Goal: Task Accomplishment & Management: Manage account settings

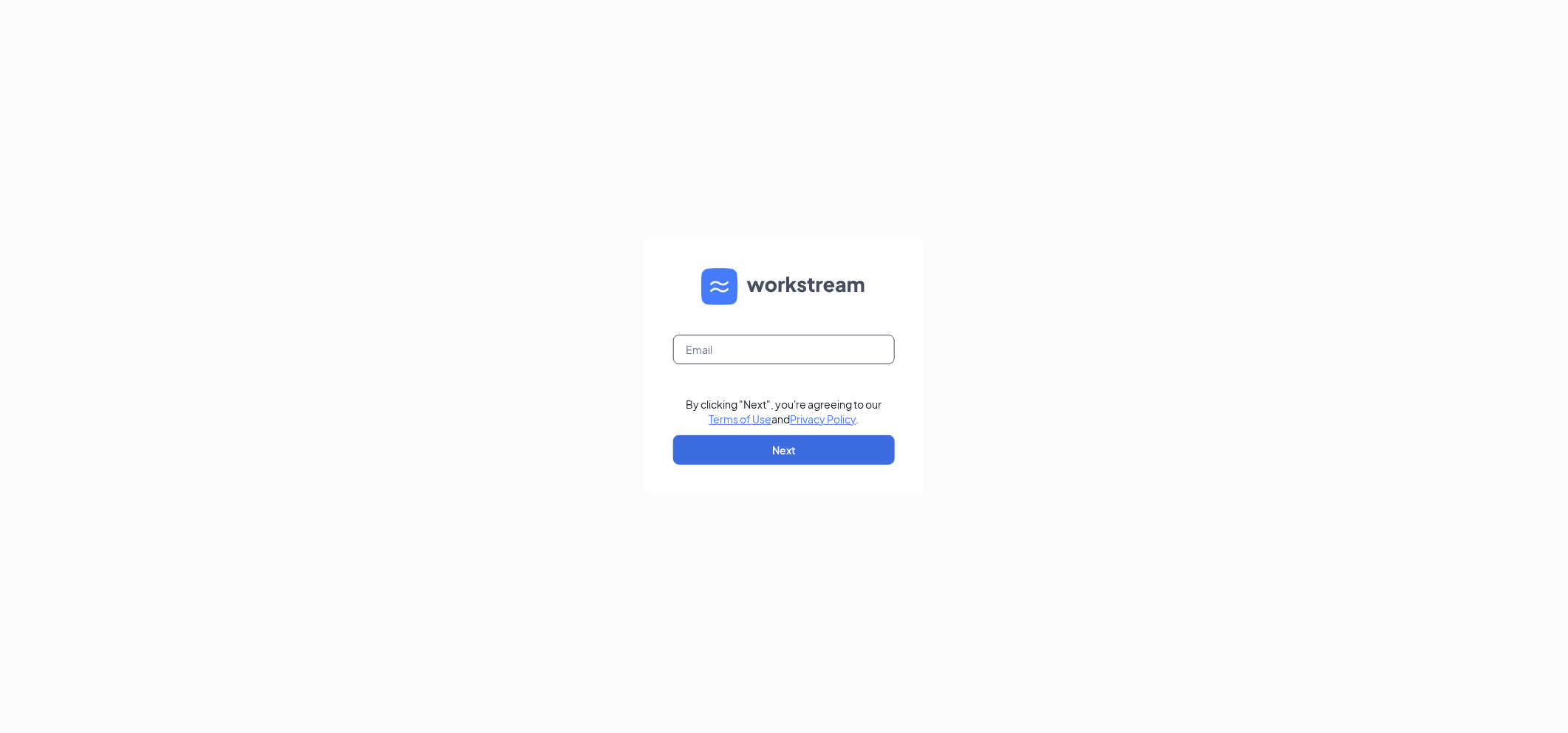
click at [800, 364] on input "text" at bounding box center [783, 350] width 222 height 30
type input "[EMAIL_ADDRESS][DOMAIN_NAME]"
click at [773, 444] on button "Next" at bounding box center [783, 450] width 222 height 30
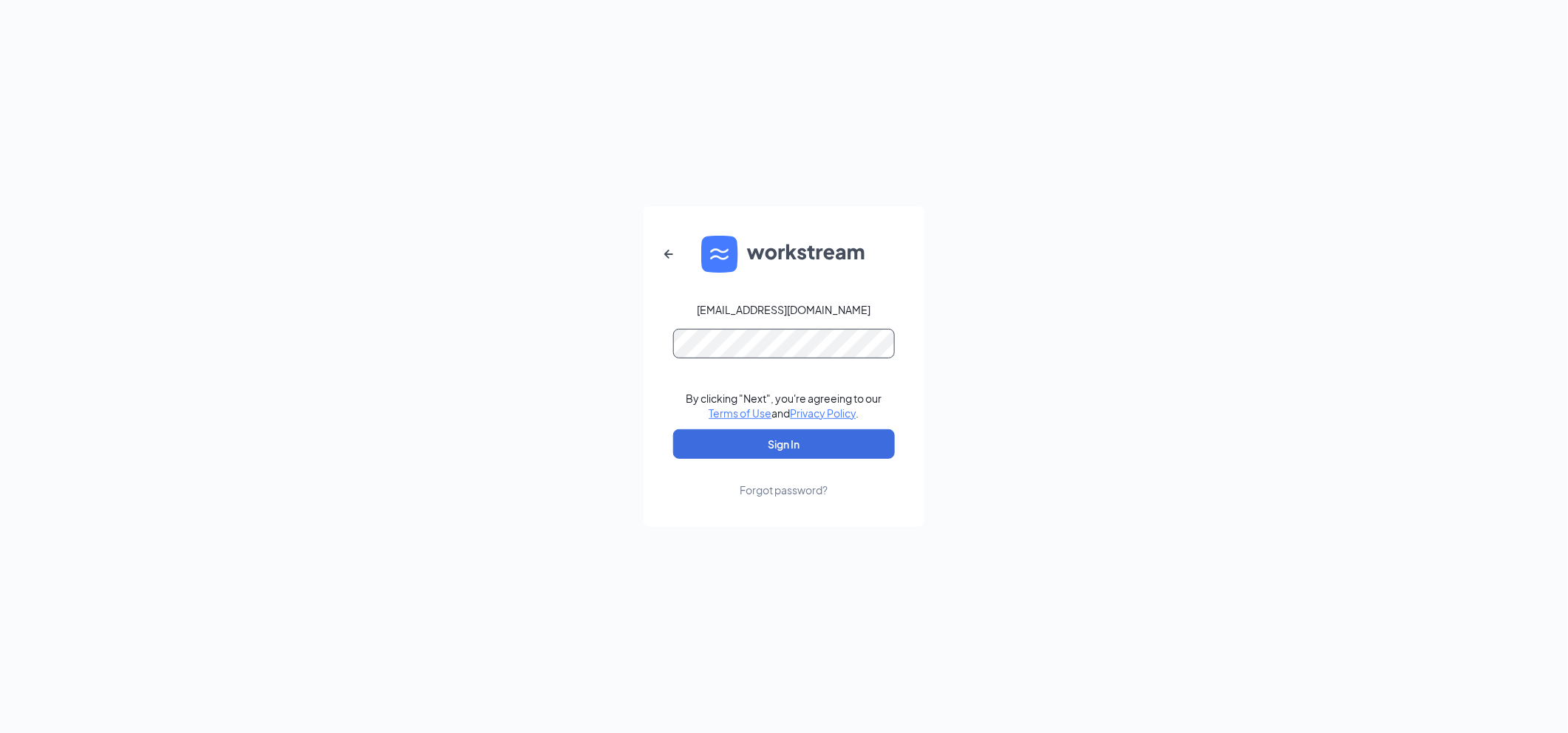
click at [673, 429] on button "Sign In" at bounding box center [783, 444] width 222 height 30
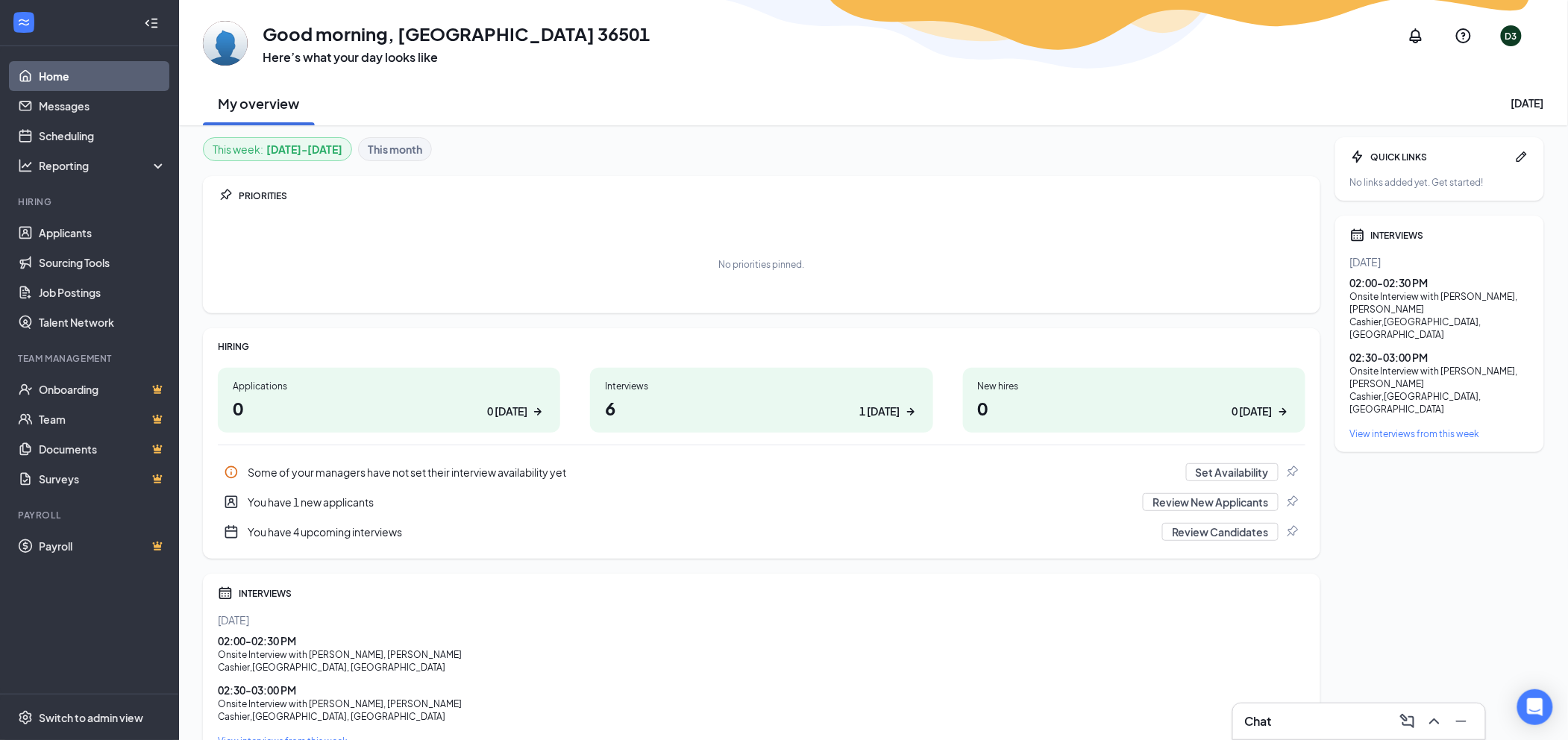
scroll to position [79, 0]
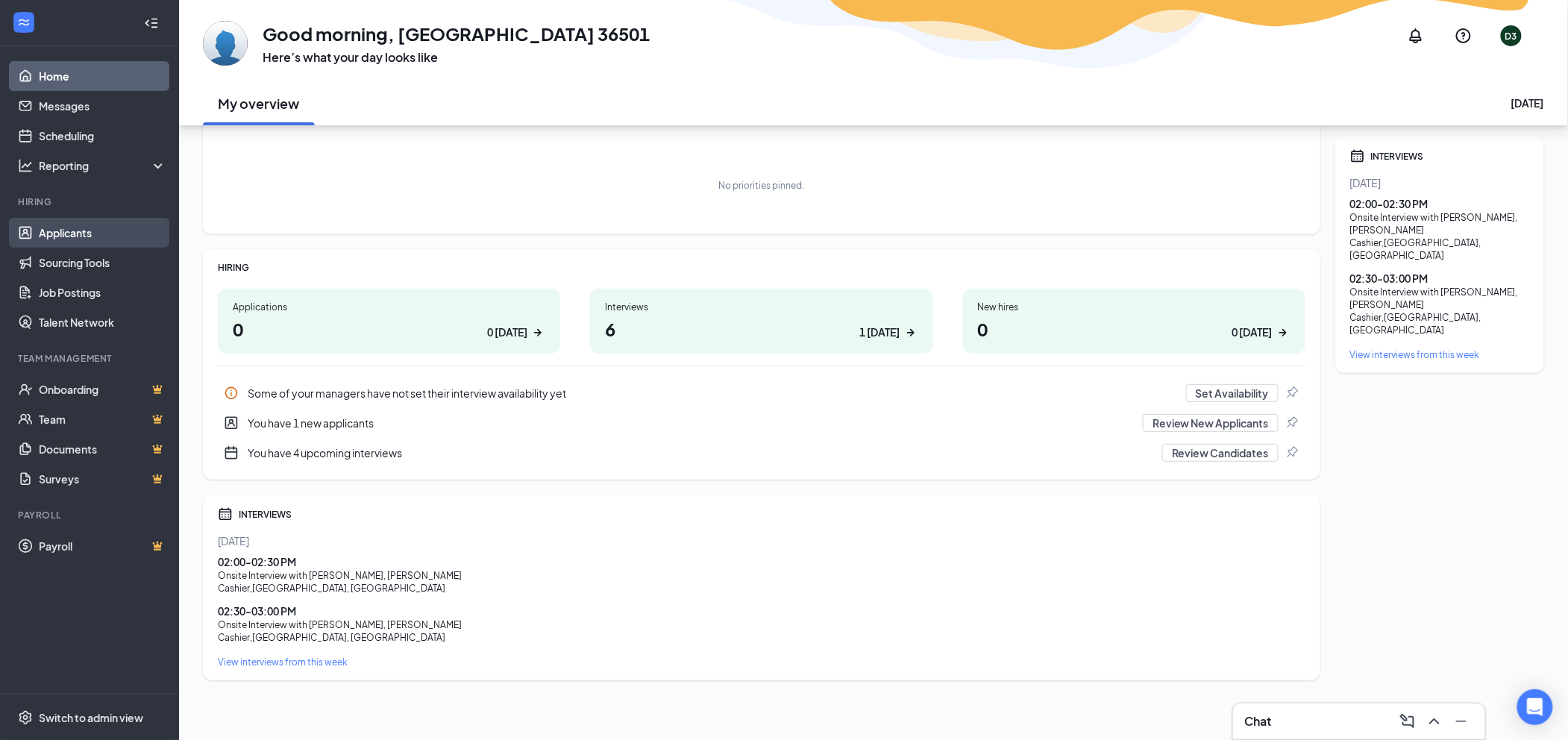
click at [38, 224] on link "Applicants" at bounding box center [102, 233] width 127 height 30
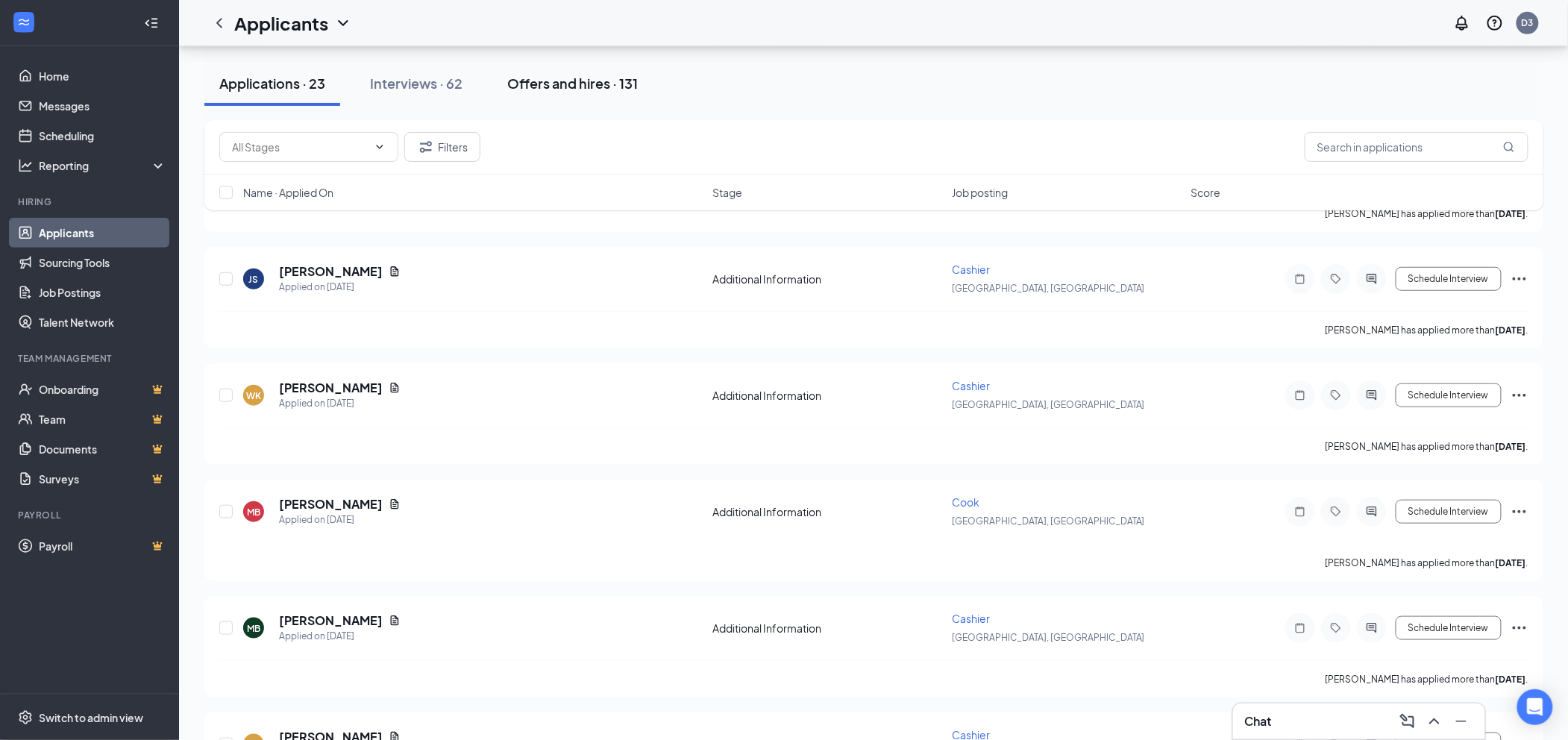
scroll to position [298, 0]
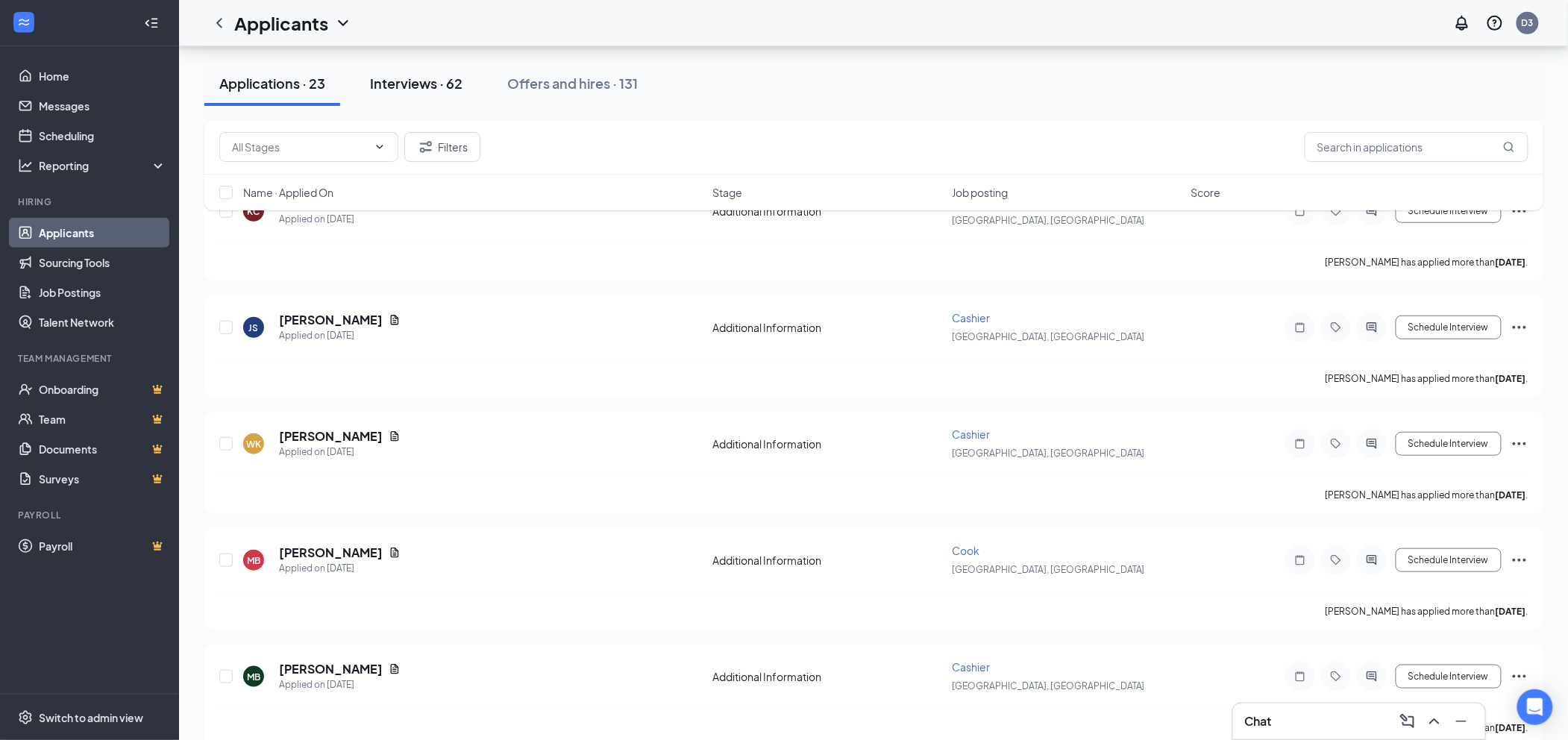
click at [450, 69] on button "Interviews · 62" at bounding box center [416, 83] width 122 height 44
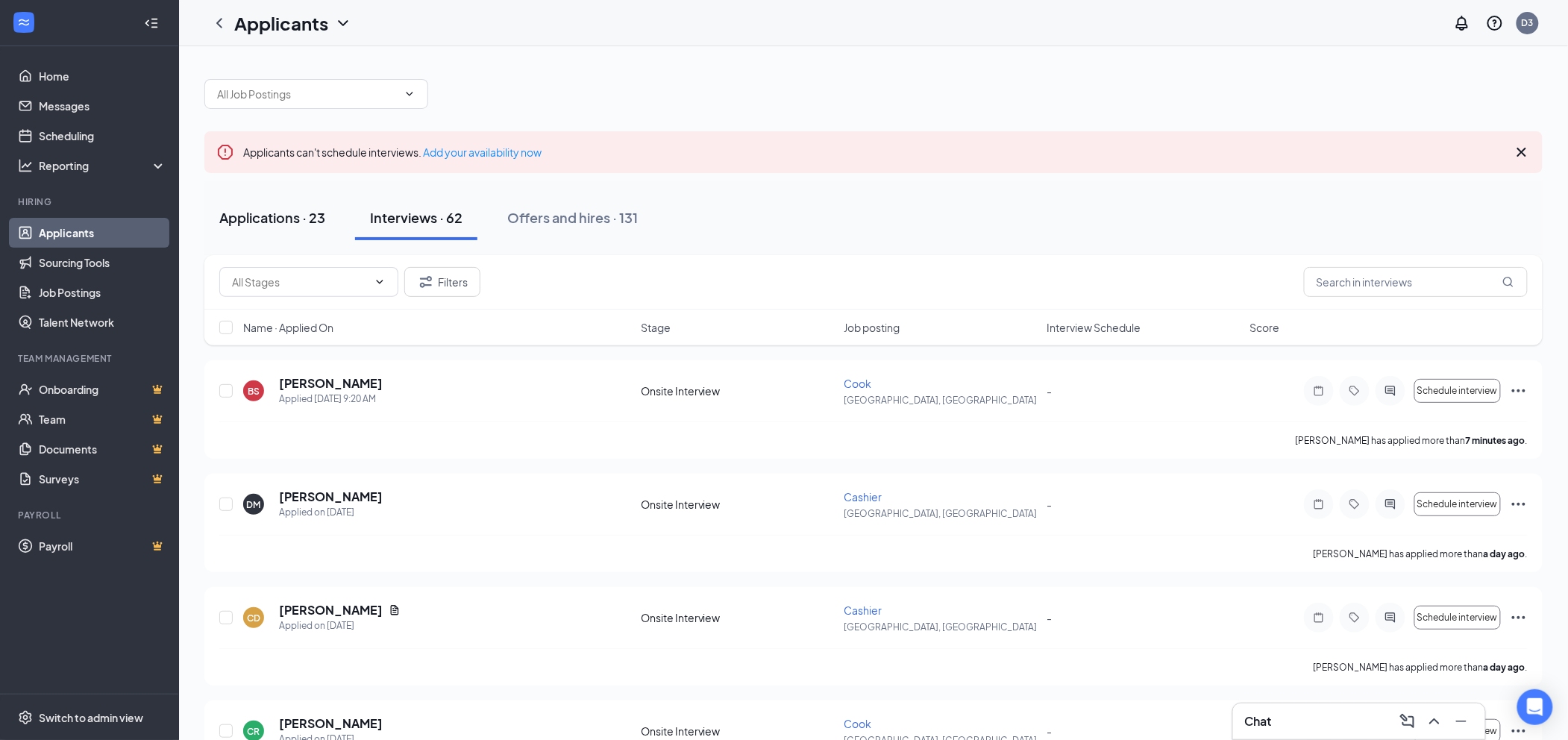
click at [293, 224] on div "Applications · 23" at bounding box center [272, 217] width 106 height 19
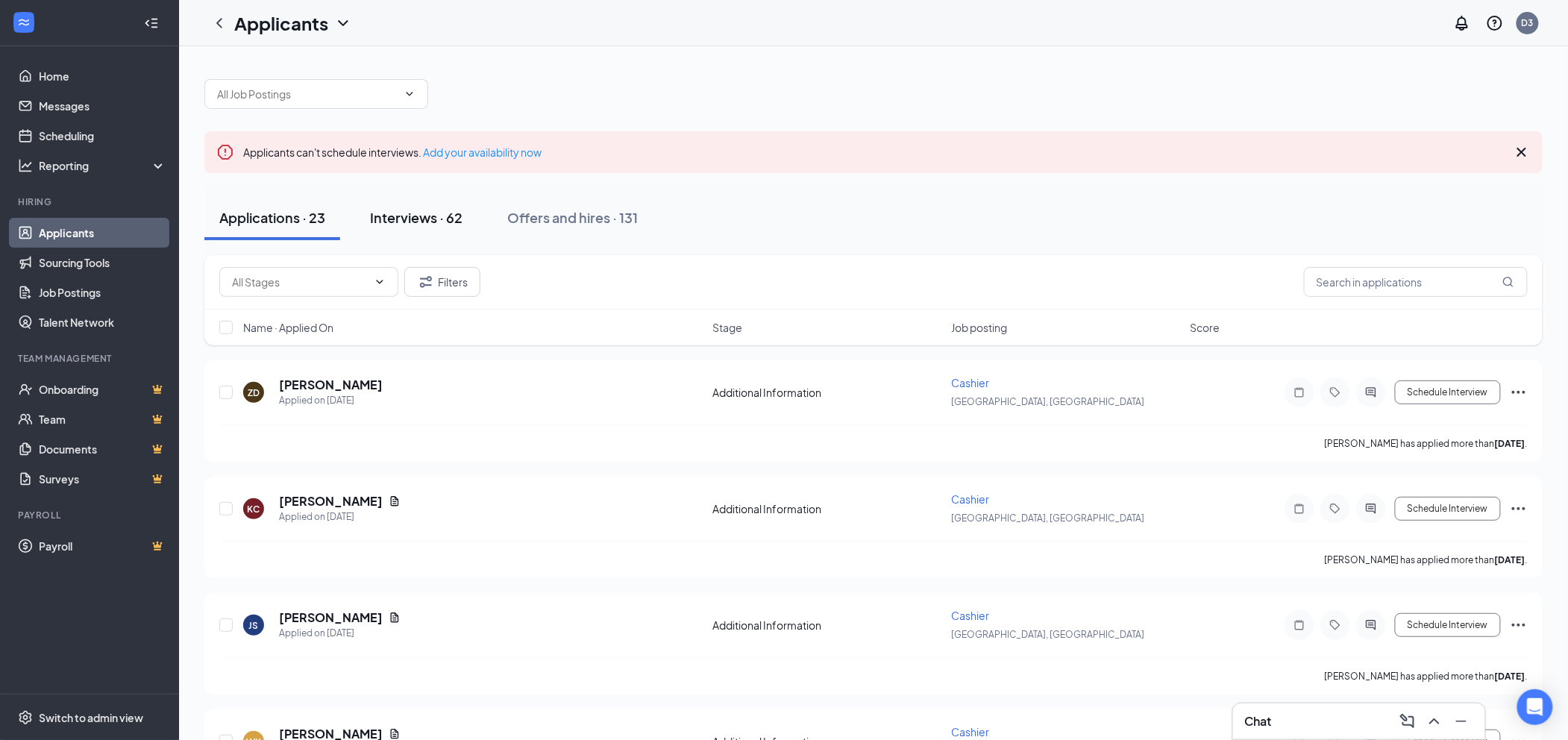
click at [409, 215] on div "Interviews · 62" at bounding box center [416, 217] width 93 height 19
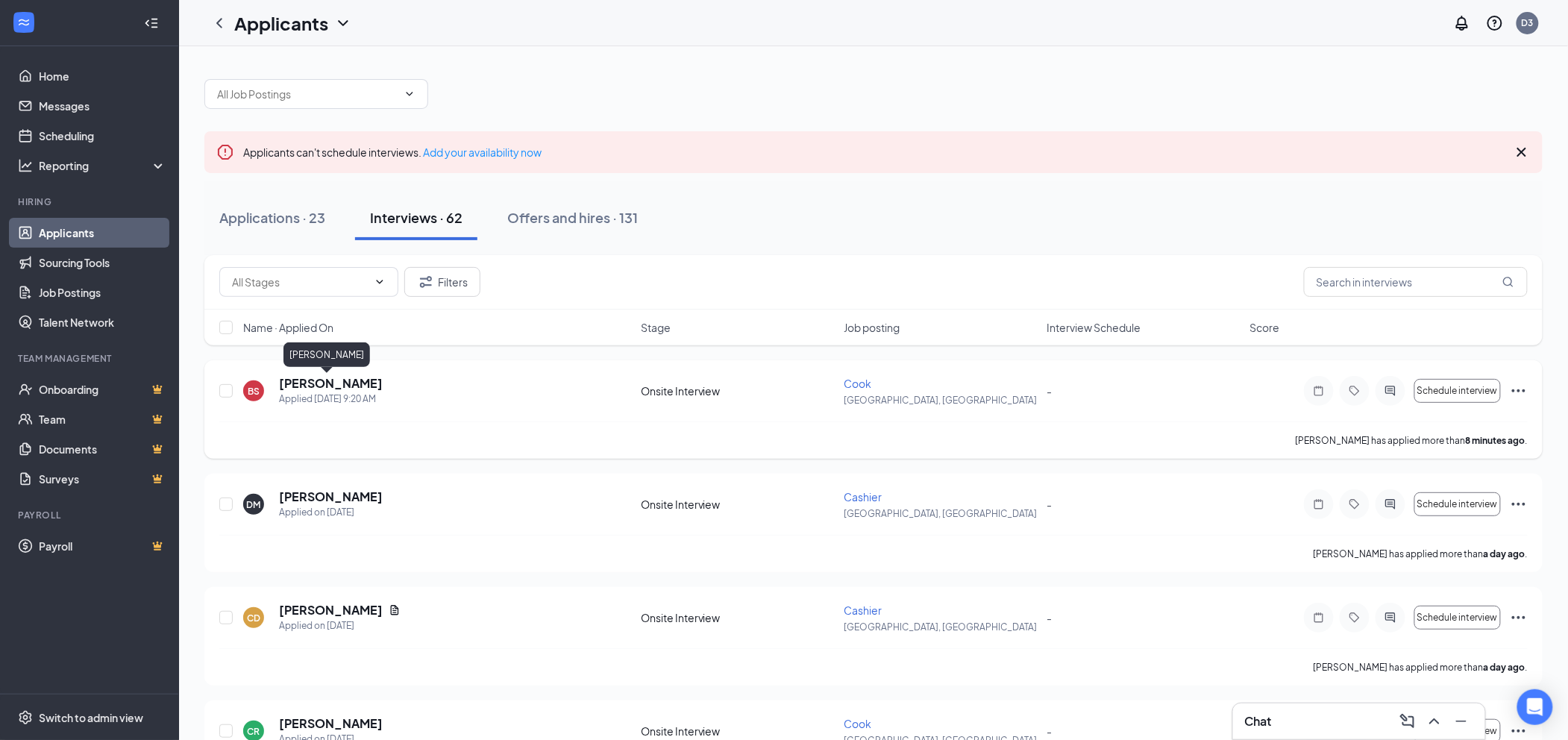
click at [343, 377] on h5 "[PERSON_NAME]" at bounding box center [331, 384] width 104 height 17
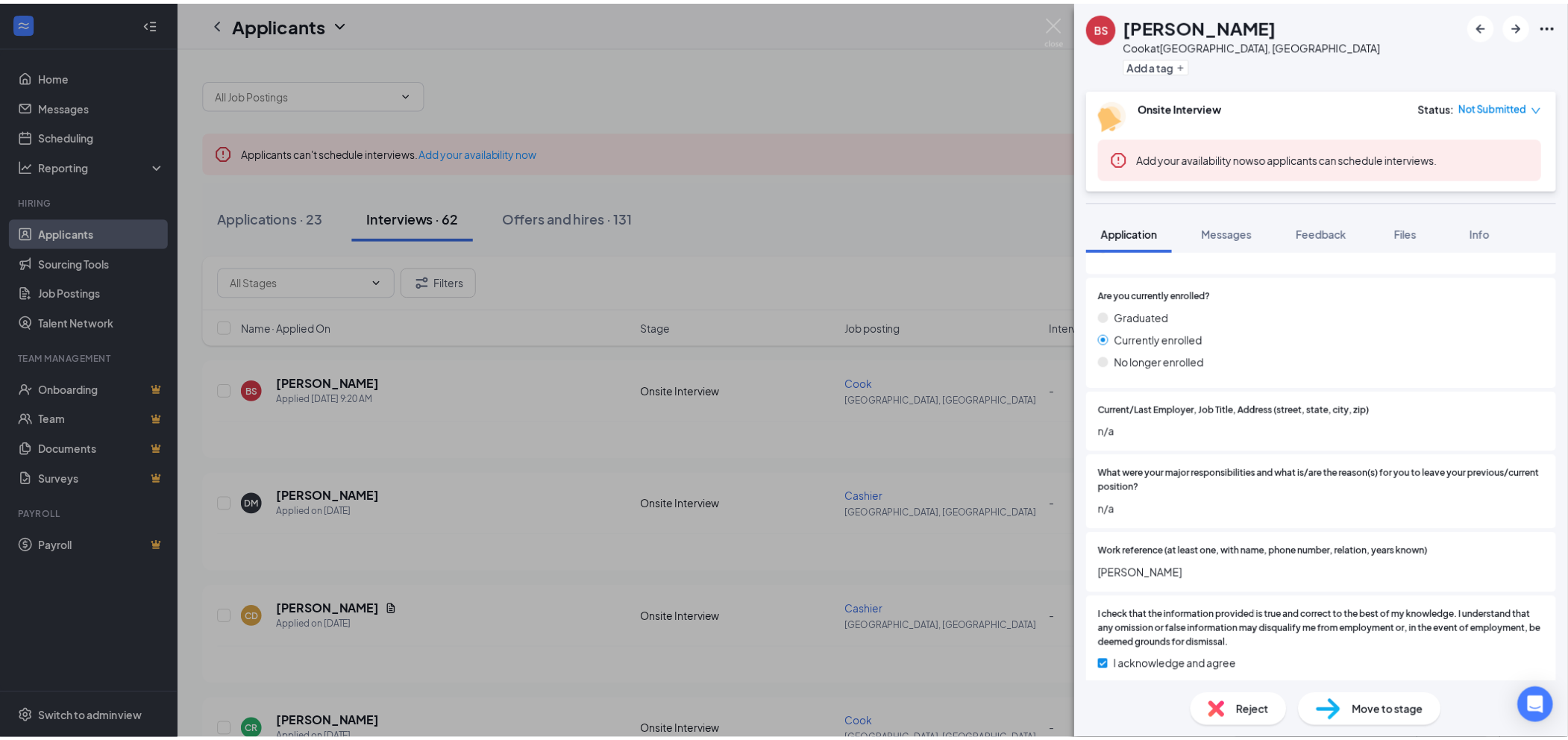
scroll to position [1189, 0]
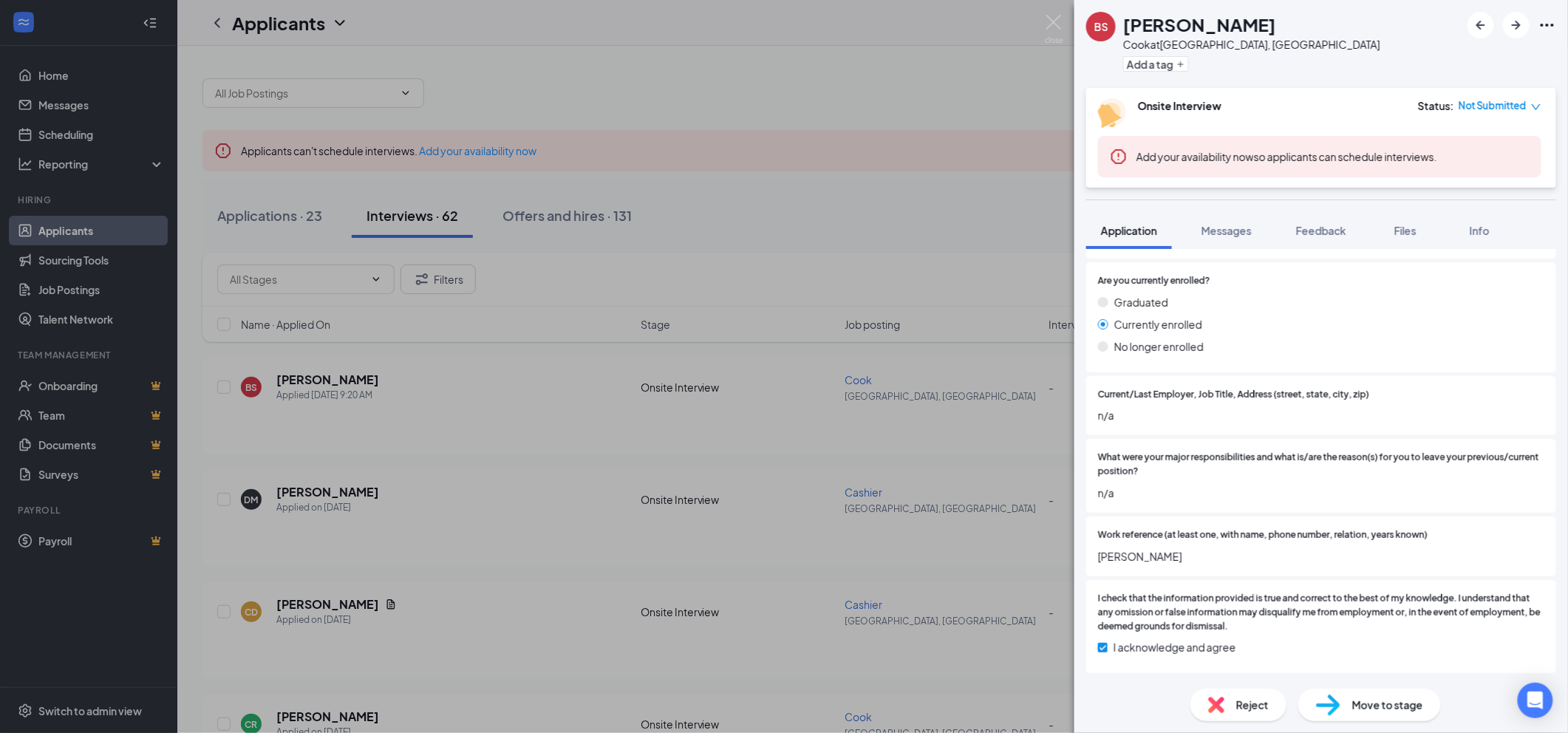
click at [613, 392] on div "BS [PERSON_NAME] at [GEOGRAPHIC_DATA], [GEOGRAPHIC_DATA] Add a tag Onsite Inter…" at bounding box center [784, 366] width 1568 height 733
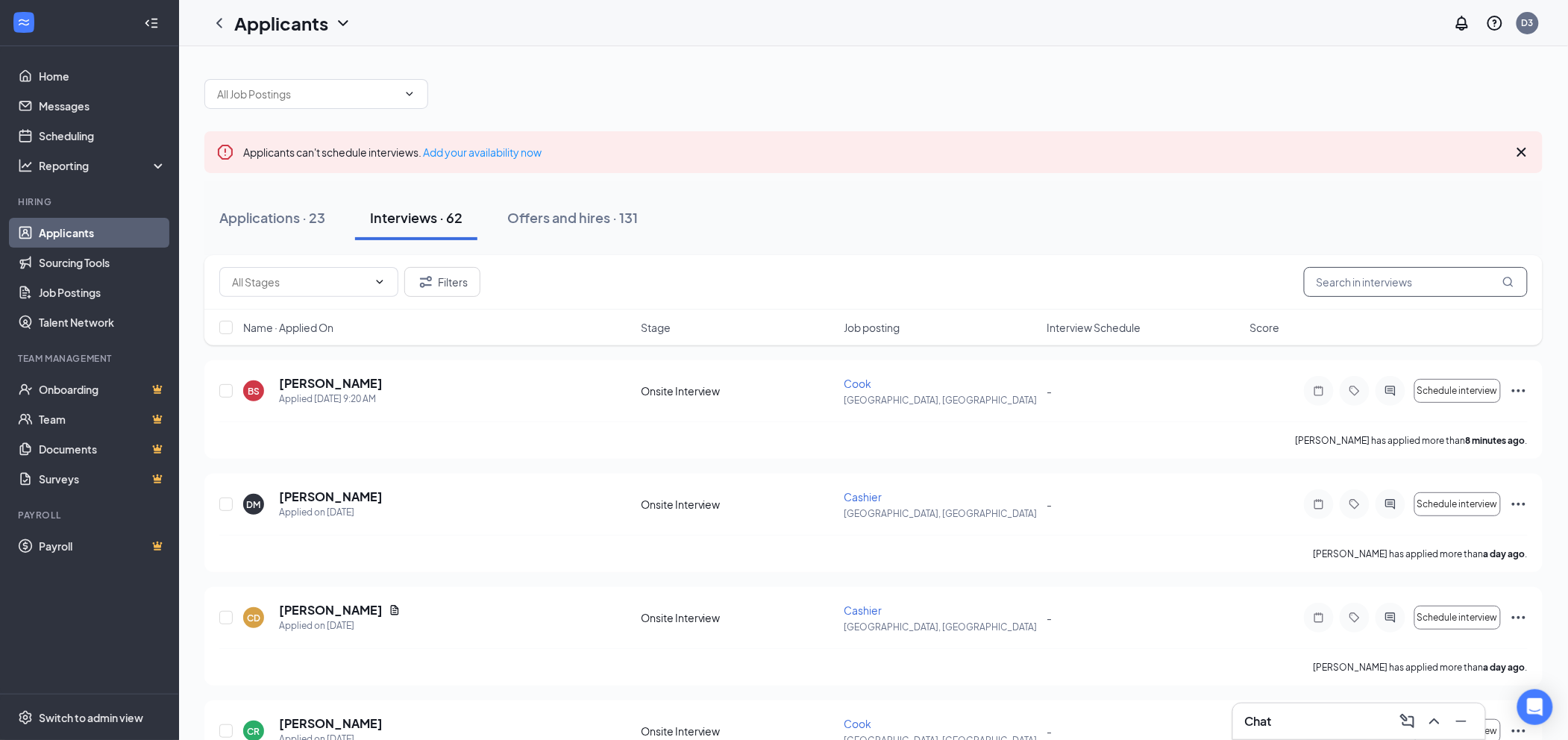
drag, startPoint x: 1383, startPoint y: 287, endPoint x: 1372, endPoint y: 285, distance: 11.2
click at [1383, 287] on input "text" at bounding box center [1415, 283] width 224 height 30
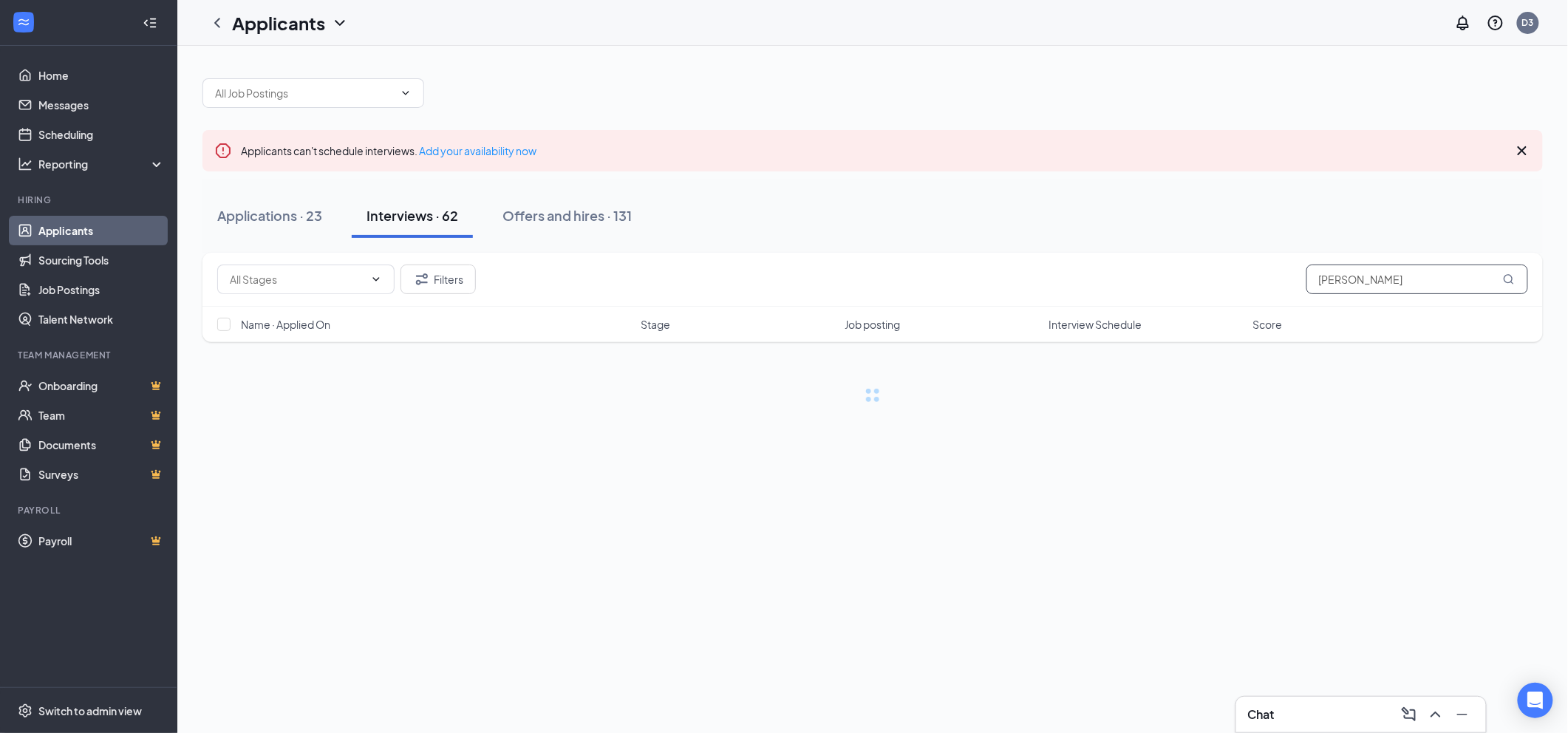
type input "[PERSON_NAME]"
click at [314, 208] on div "Applications · 0 / 23" at bounding box center [280, 215] width 125 height 19
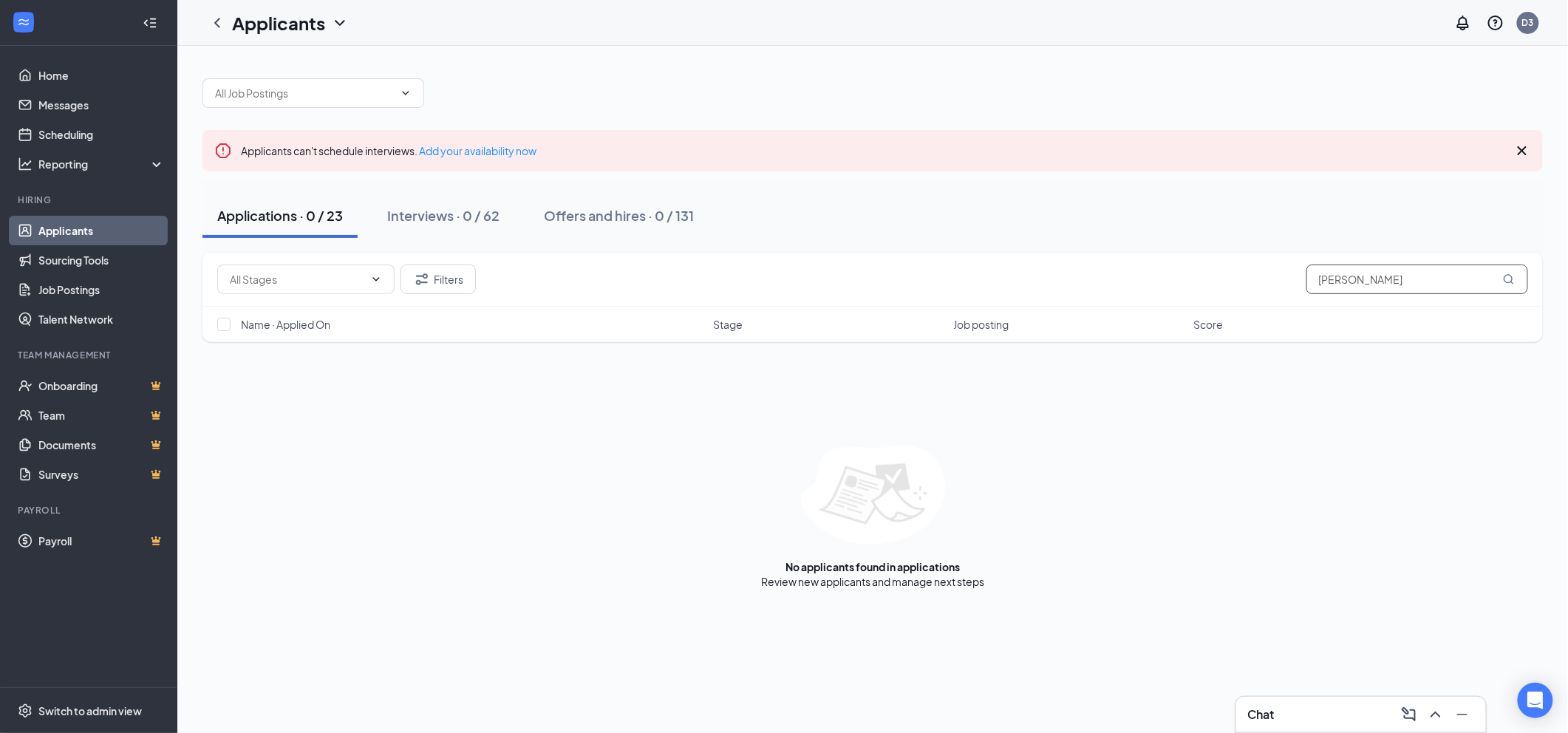
click at [1393, 281] on input "[PERSON_NAME]" at bounding box center [1417, 280] width 222 height 30
drag, startPoint x: 1121, startPoint y: 390, endPoint x: 1076, endPoint y: 412, distance: 50.1
click at [976, 470] on div "No applicants found in applications There are 2 result(s) in Interviews ." at bounding box center [872, 517] width 1340 height 143
click at [1377, 287] on input "[PERSON_NAME]" at bounding box center [1417, 280] width 222 height 30
click at [1352, 284] on input "[PERSON_NAME]" at bounding box center [1417, 280] width 222 height 30
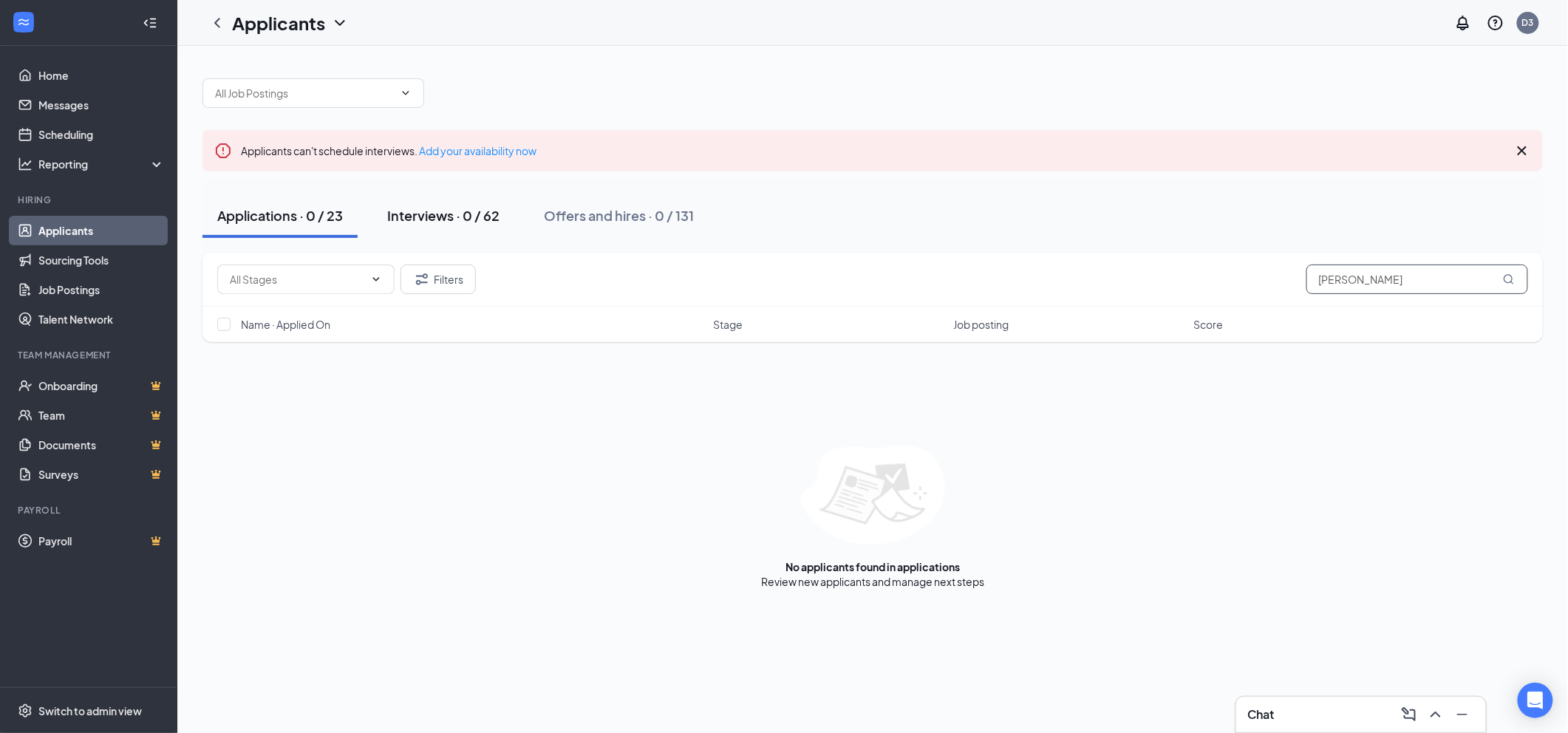
type input "[PERSON_NAME]"
click at [468, 204] on button "Interviews · 0 / 62" at bounding box center [443, 215] width 142 height 44
drag, startPoint x: 1389, startPoint y: 287, endPoint x: 1234, endPoint y: 293, distance: 155.1
click at [1234, 293] on div "Filters [PERSON_NAME]" at bounding box center [872, 280] width 1311 height 30
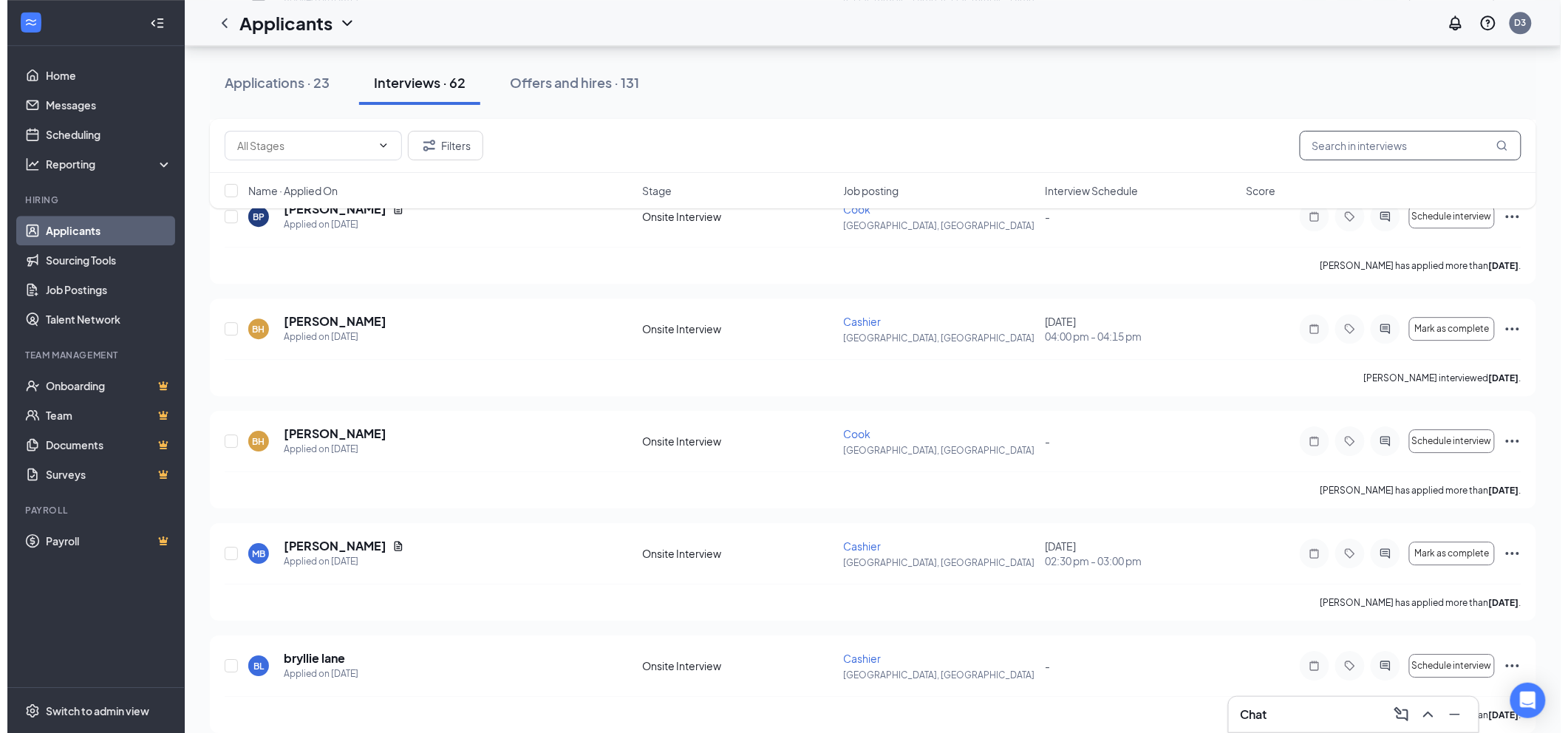
scroll to position [1675, 0]
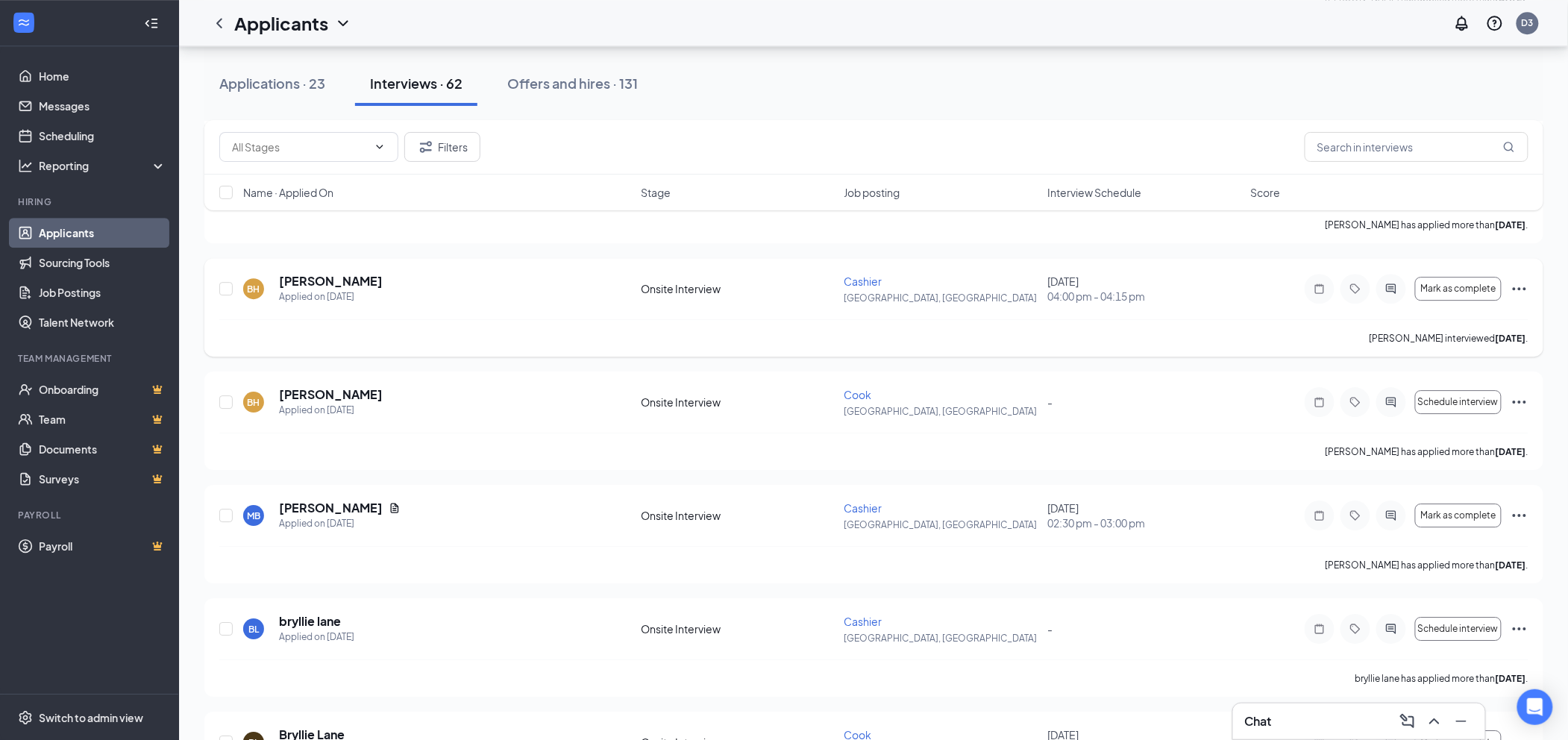
click at [328, 286] on h5 "[PERSON_NAME]" at bounding box center [331, 281] width 104 height 17
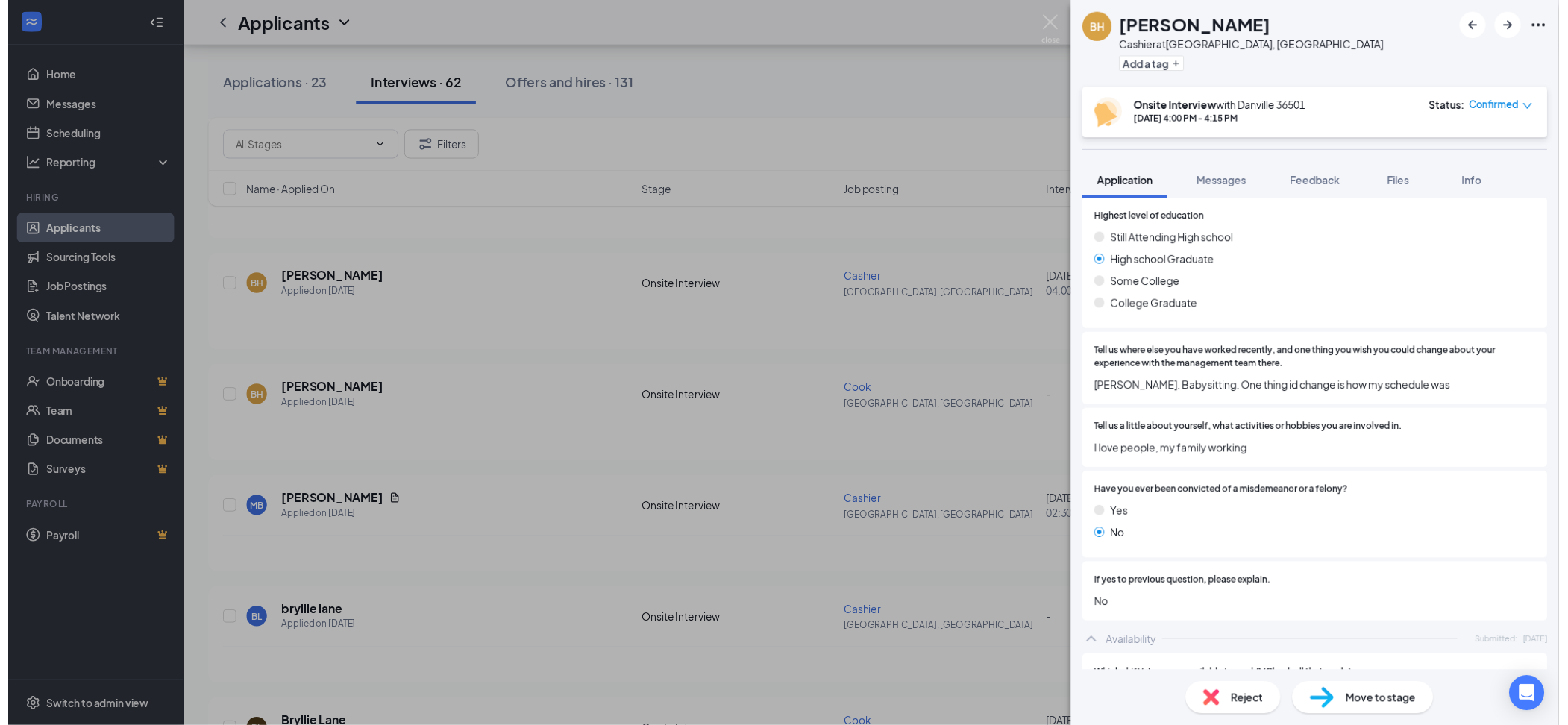
scroll to position [937, 0]
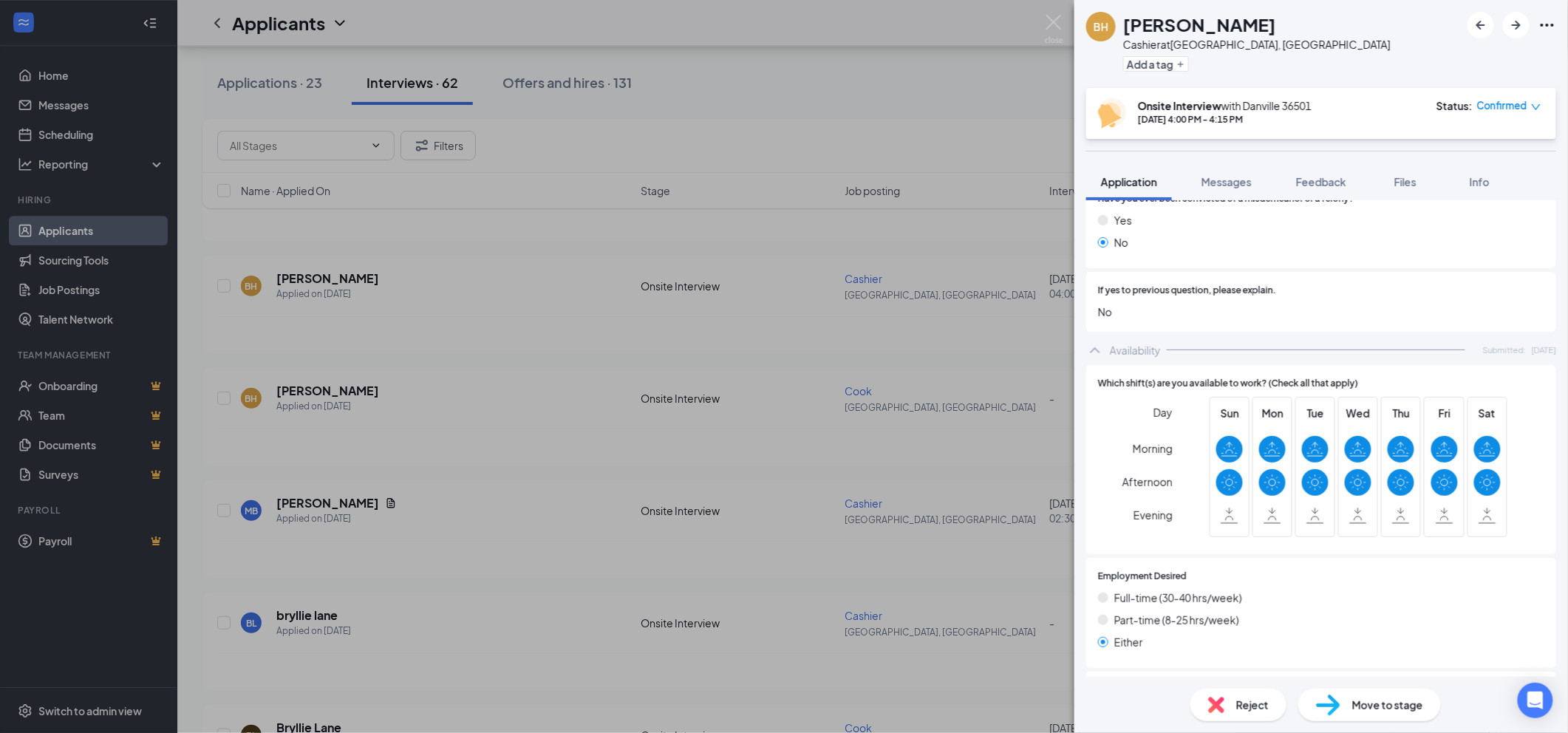
click at [446, 464] on div "BH [PERSON_NAME] Cashier at [GEOGRAPHIC_DATA], [GEOGRAPHIC_DATA] Add a tag Onsi…" at bounding box center [784, 366] width 1568 height 733
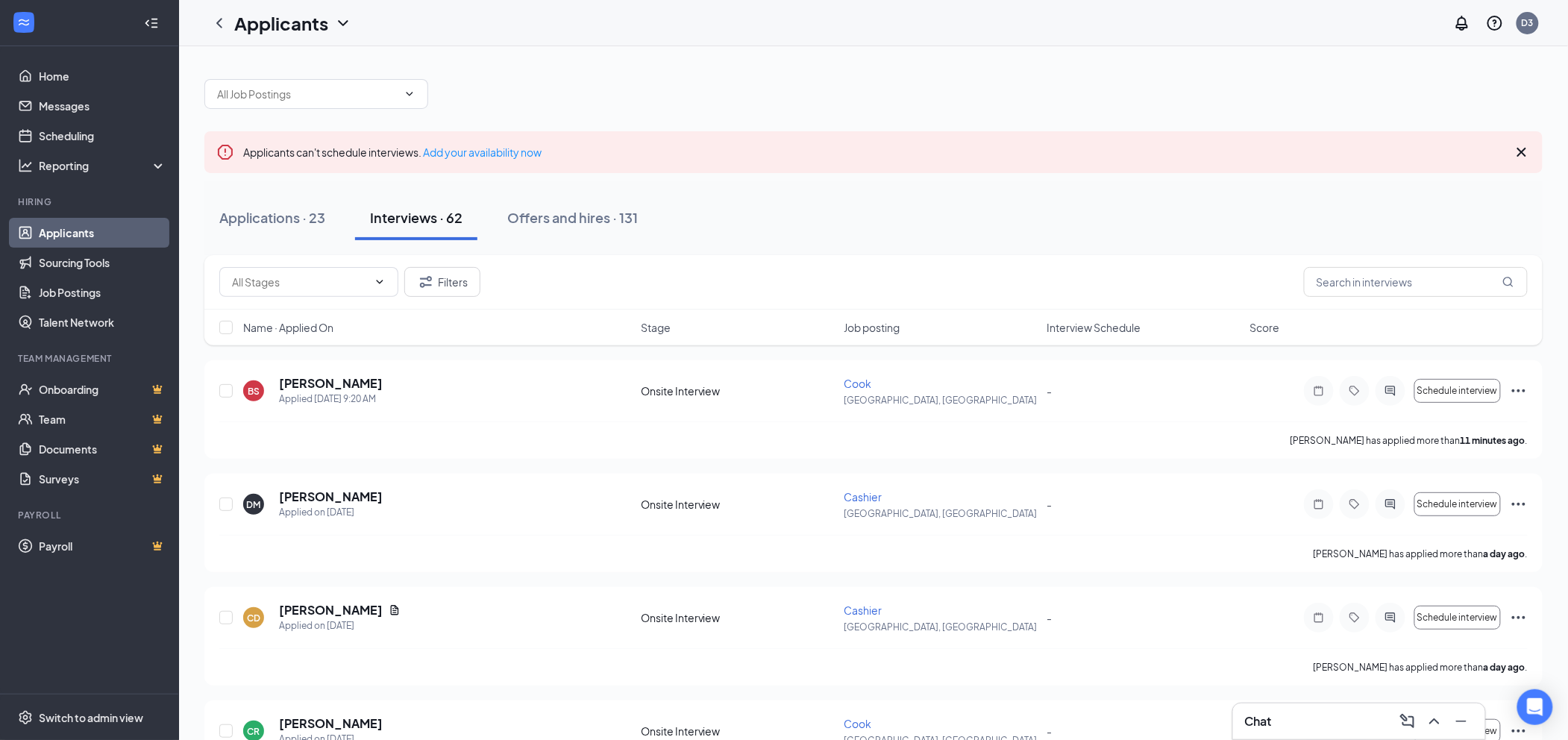
click at [82, 586] on ul "Home Messages Scheduling Reporting Hiring Applicants Sourcing Tools Job Posting…" at bounding box center [89, 370] width 178 height 648
click at [288, 224] on div "Applications · 23" at bounding box center [272, 217] width 106 height 19
